Goal: Transaction & Acquisition: Purchase product/service

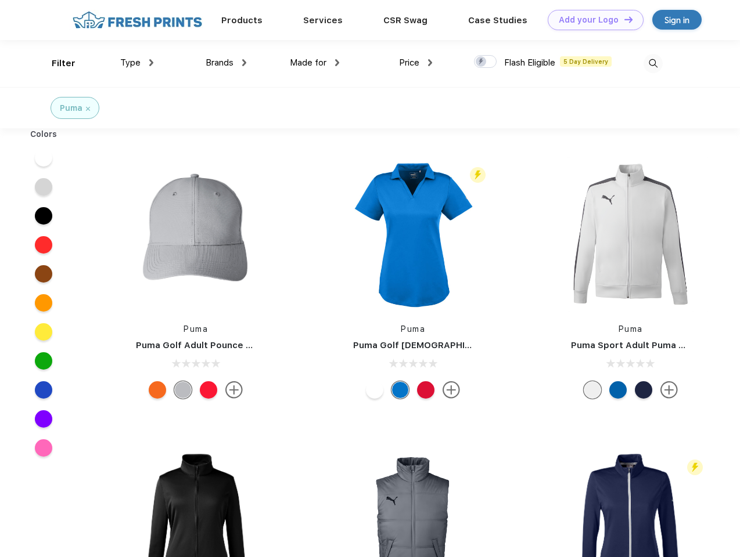
click at [591, 20] on link "Add your Logo Design Tool" at bounding box center [595, 20] width 96 height 20
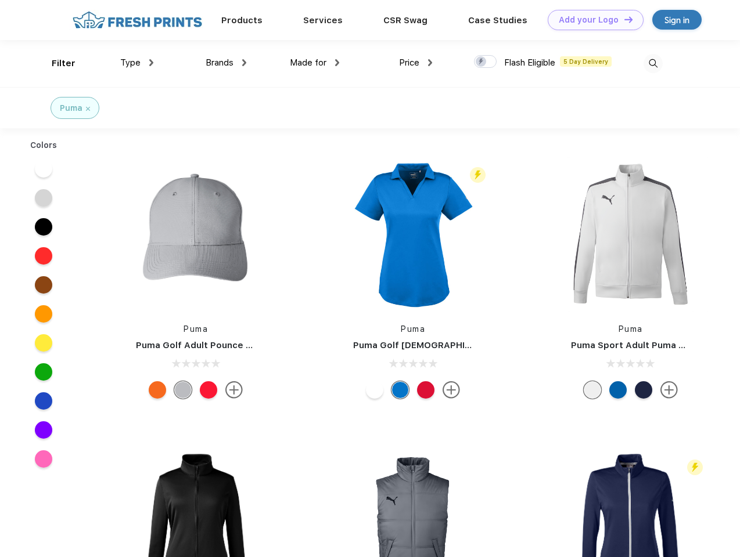
click at [0, 0] on div "Design Tool" at bounding box center [0, 0] width 0 height 0
click at [623, 19] on link "Add your Logo Design Tool" at bounding box center [595, 20] width 96 height 20
click at [56, 63] on div "Filter" at bounding box center [64, 63] width 24 height 13
click at [137, 63] on span "Type" at bounding box center [130, 62] width 20 height 10
click at [226, 63] on span "Brands" at bounding box center [220, 62] width 28 height 10
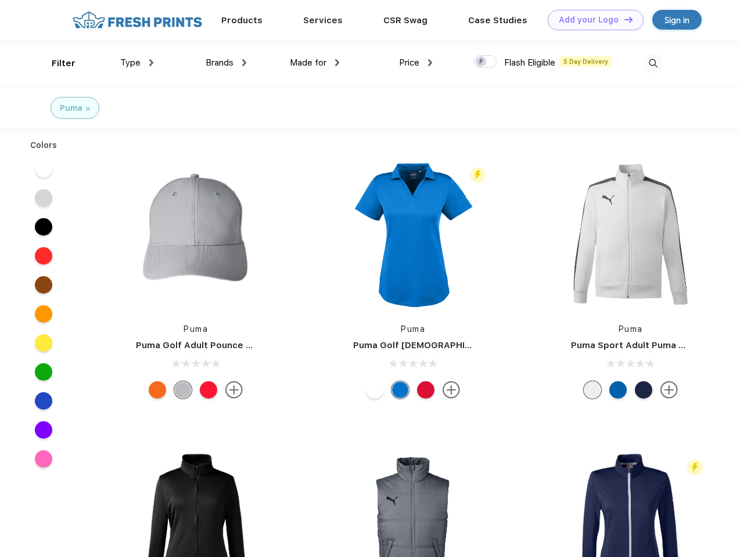
click at [315, 63] on span "Made for" at bounding box center [308, 62] width 37 height 10
click at [416, 63] on span "Price" at bounding box center [409, 62] width 20 height 10
click at [485, 62] on div at bounding box center [485, 61] width 23 height 13
click at [481, 62] on input "checkbox" at bounding box center [478, 59] width 8 height 8
checkbox input "true"
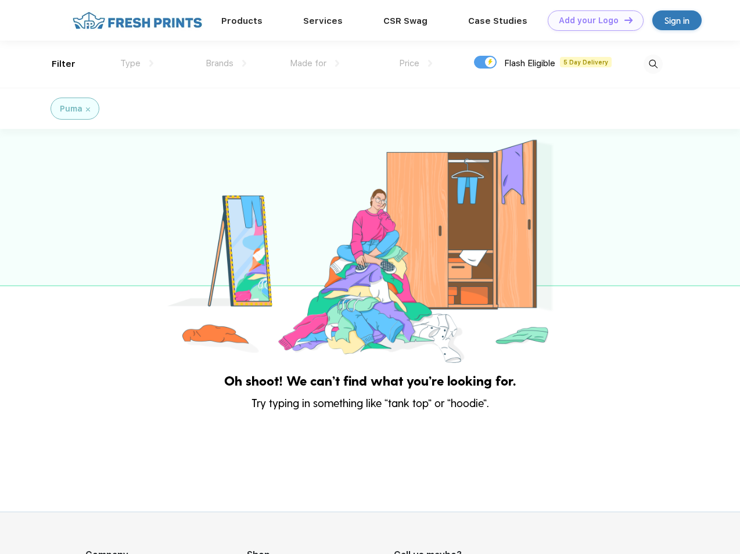
click at [653, 63] on img at bounding box center [652, 64] width 19 height 19
